Goal: Communication & Community: Answer question/provide support

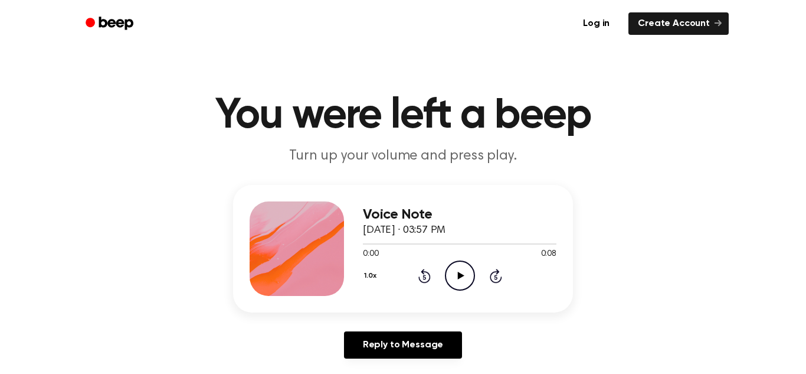
click at [458, 278] on icon at bounding box center [461, 276] width 6 height 8
click at [456, 265] on icon "Play Audio" at bounding box center [460, 275] width 30 height 30
click at [459, 270] on icon "Play Audio" at bounding box center [460, 275] width 30 height 30
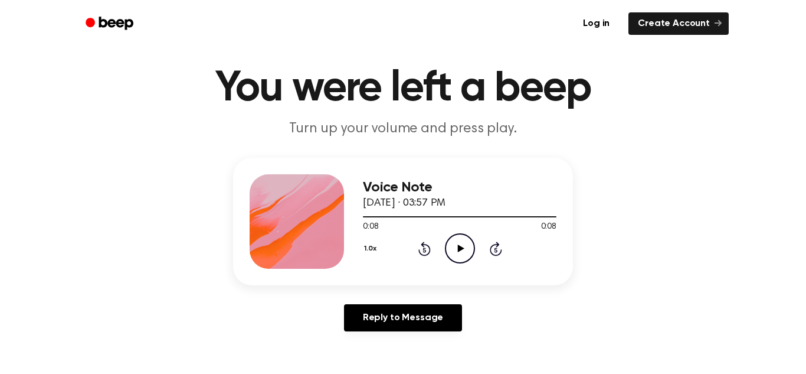
scroll to position [27, 0]
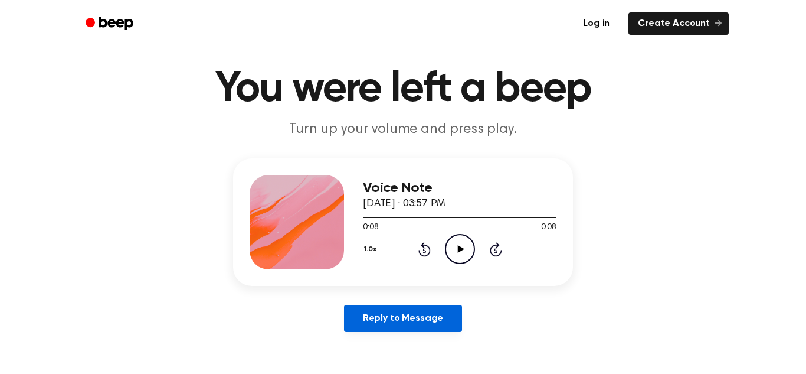
click at [427, 318] on link "Reply to Message" at bounding box center [403, 318] width 118 height 27
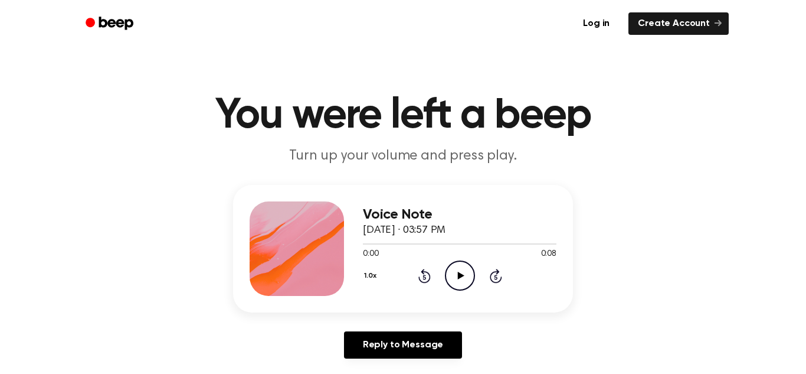
scroll to position [27, 0]
